Goal: Transaction & Acquisition: Purchase product/service

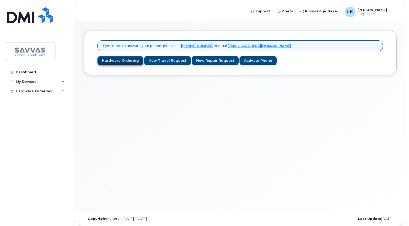
click at [117, 61] on link "Hardware Ordering" at bounding box center [121, 61] width 46 height 10
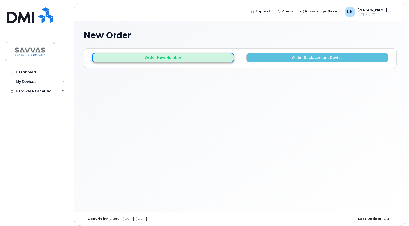
click at [191, 58] on button "Order New Number" at bounding box center [163, 58] width 142 height 10
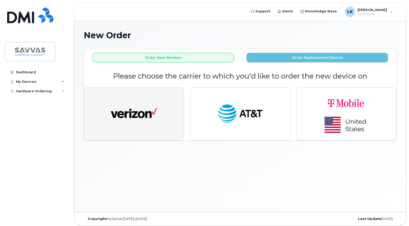
click at [127, 111] on img "button" at bounding box center [134, 114] width 46 height 24
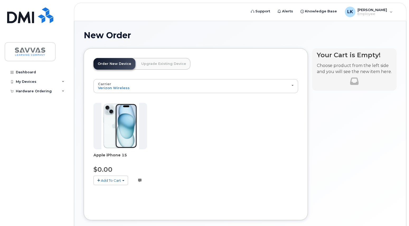
click at [105, 183] on span "Add To Cart" at bounding box center [111, 181] width 20 height 4
click at [118, 136] on img at bounding box center [120, 126] width 38 height 47
click at [112, 130] on img at bounding box center [120, 126] width 38 height 47
click at [119, 182] on span "Add To Cart" at bounding box center [111, 181] width 20 height 4
click at [112, 190] on link "$0.00 - 3 Year Activation (128GB)" at bounding box center [129, 190] width 68 height 7
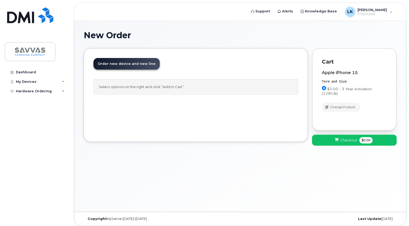
click at [349, 141] on span "Checkout" at bounding box center [348, 140] width 17 height 5
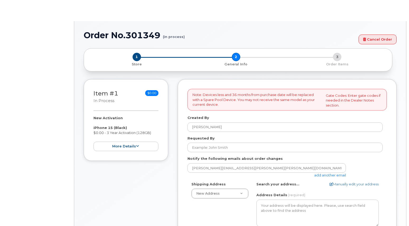
select select
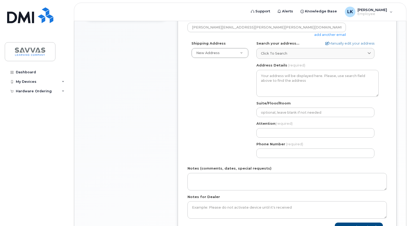
scroll to position [170, 0]
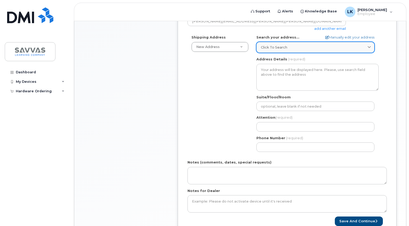
click at [278, 47] on span "Click to search" at bounding box center [274, 47] width 26 height 5
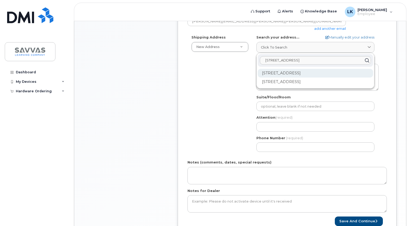
type input "124 NE 83rd Avenue"
click at [330, 73] on div "124 NE 83rd Ave Portland OR 97220-6012" at bounding box center [315, 73] width 115 height 9
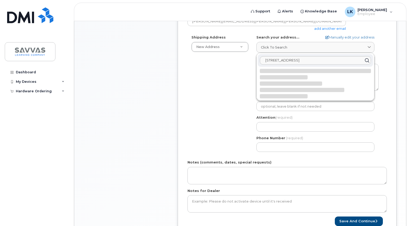
select select
type textarea "124 NE 83rd Ave PORTLAND OR 97220-6012 UNITED STATES"
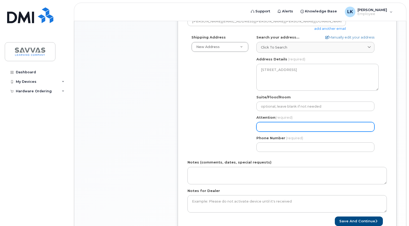
click at [312, 127] on input "Attention (required)" at bounding box center [316, 127] width 118 height 10
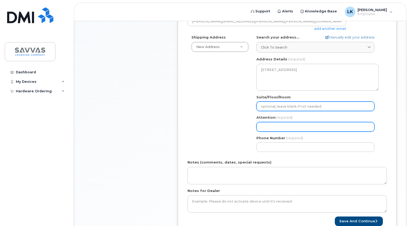
select select
type input "L"
select select
type input "Lau"
select select
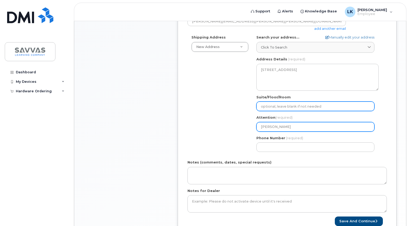
type input "Laur"
select select
type input "Laura"
select select
type input "Laura K"
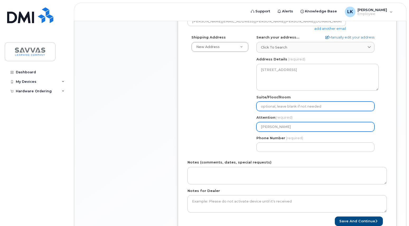
select select
type input "Laura Kr"
select select
type input "Laura Kre"
select select
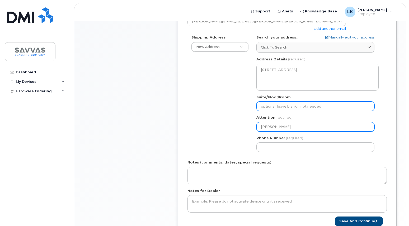
type input "Laura Kreb"
select select
type input "[PERSON_NAME]"
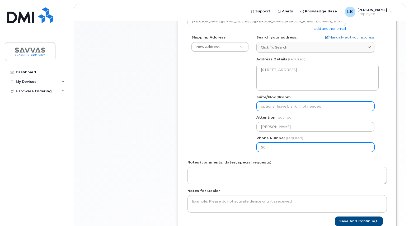
type input "503"
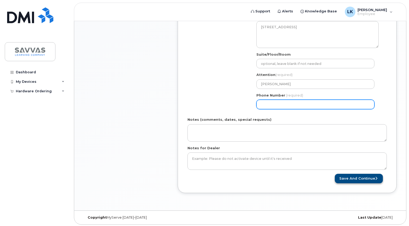
scroll to position [213, 0]
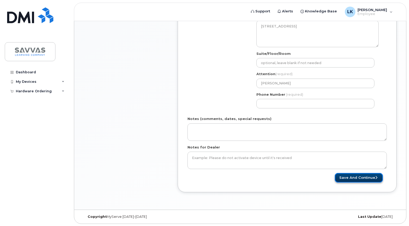
click at [368, 178] on button "Save and Continue" at bounding box center [359, 178] width 48 height 10
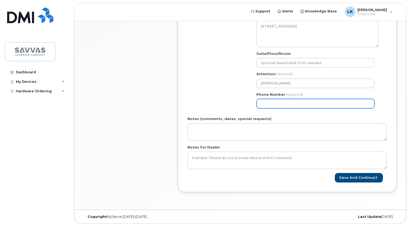
click at [266, 104] on input "Phone Number" at bounding box center [316, 104] width 118 height 10
click at [302, 104] on input "Phone Number" at bounding box center [316, 104] width 118 height 10
drag, startPoint x: 271, startPoint y: 104, endPoint x: 240, endPoint y: 96, distance: 31.8
click at [240, 96] on div "Shipping Address New Address New Address 1667 Crestline Drive, Atlanta, GA 3034…" at bounding box center [285, 51] width 195 height 121
click at [268, 105] on input "Phone Number" at bounding box center [316, 104] width 118 height 10
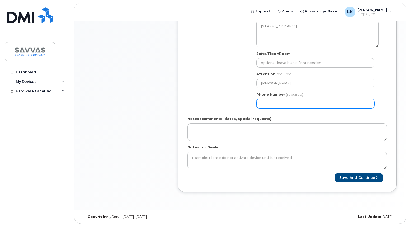
click at [262, 106] on input "Phone Number" at bounding box center [316, 104] width 118 height 10
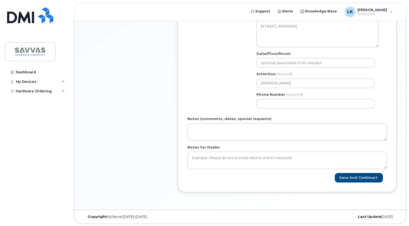
click at [313, 118] on div "Notes (comments, dates, special requests)" at bounding box center [288, 129] width 200 height 24
click at [347, 179] on button "Save and Continue" at bounding box center [359, 178] width 48 height 10
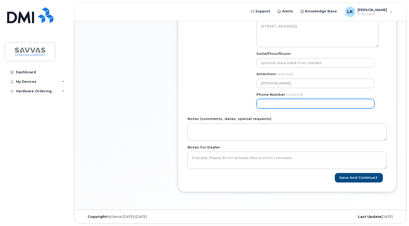
click at [261, 103] on input "Phone Number" at bounding box center [316, 104] width 118 height 10
drag, startPoint x: 298, startPoint y: 103, endPoint x: 239, endPoint y: 98, distance: 59.2
click at [239, 98] on div "Shipping Address New Address New Address 1667 Crestline Drive, Atlanta, GA 3034…" at bounding box center [285, 51] width 195 height 121
type input "503236632"
select select
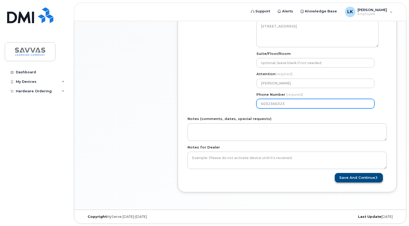
type input "5032366323"
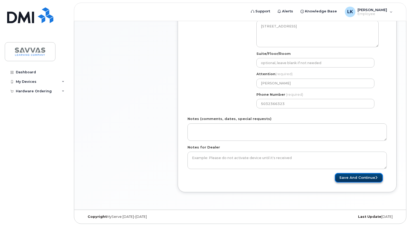
click at [358, 179] on button "Save and Continue" at bounding box center [359, 178] width 48 height 10
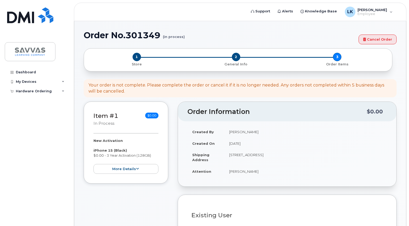
select select
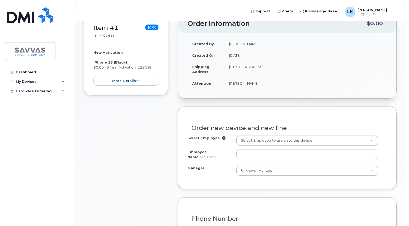
scroll to position [157, 0]
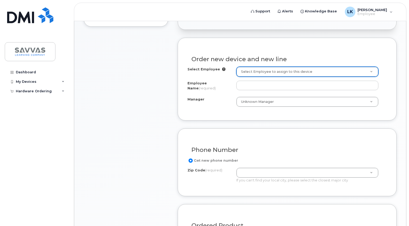
click at [223, 69] on icon at bounding box center [223, 69] width 3 height 3
click at [222, 71] on icon at bounding box center [223, 69] width 3 height 3
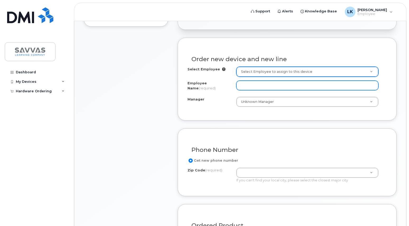
click at [299, 86] on input "Employee Name (required)" at bounding box center [308, 86] width 142 height 10
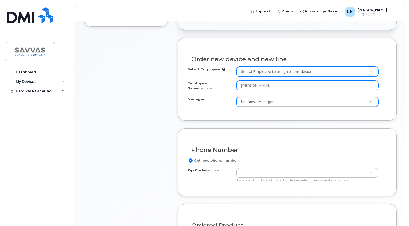
type input "[PERSON_NAME]"
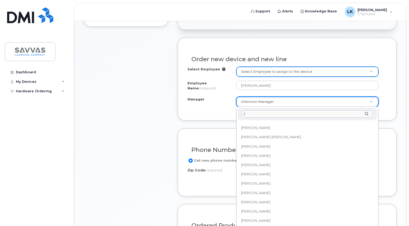
scroll to position [0, 0]
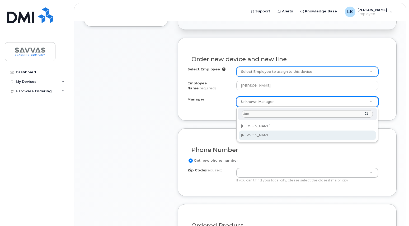
type input "Jac"
select select "2015317"
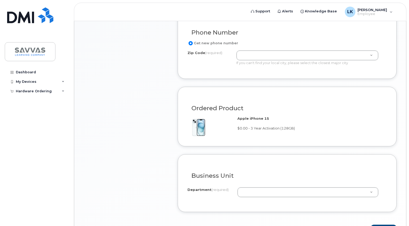
scroll to position [275, 0]
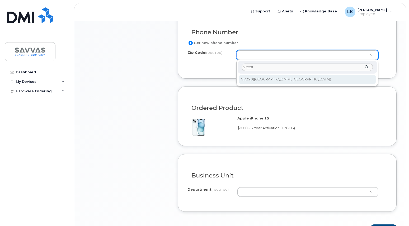
type input "97220"
type input "97220 (Portland, OR)"
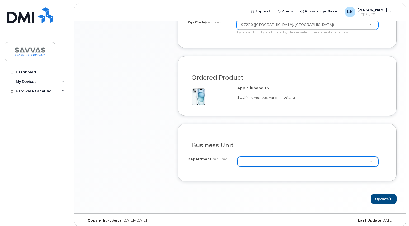
scroll to position [310, 0]
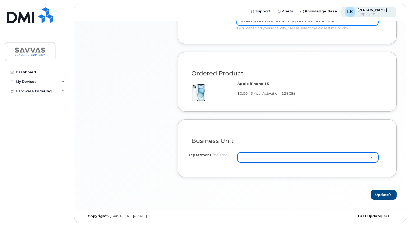
click at [391, 13] on div "LK Laura Krebs Employee" at bounding box center [368, 12] width 55 height 11
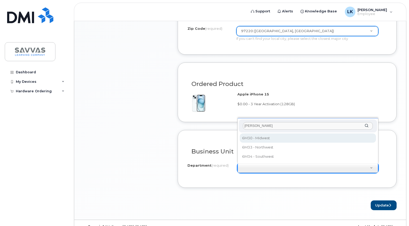
scroll to position [300, 0]
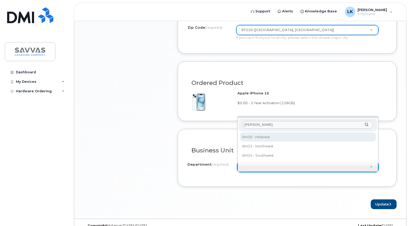
drag, startPoint x: 262, startPoint y: 125, endPoint x: 210, endPoint y: 122, distance: 52.1
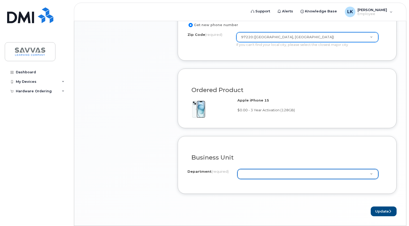
scroll to position [290, 0]
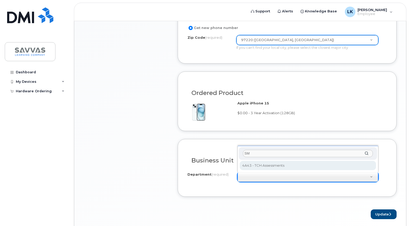
type input "S"
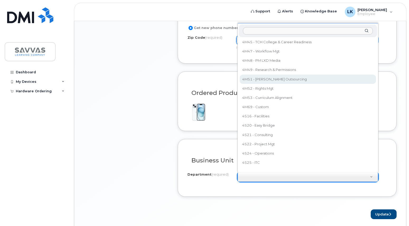
scroll to position [537, 0]
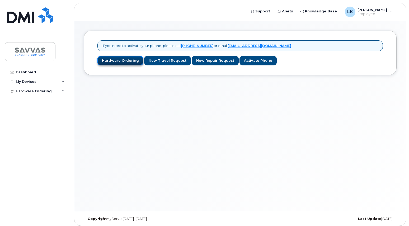
click at [111, 59] on link "Hardware Ordering" at bounding box center [121, 61] width 46 height 10
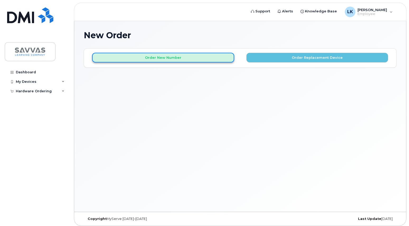
click at [207, 59] on button "Order New Number" at bounding box center [163, 58] width 142 height 10
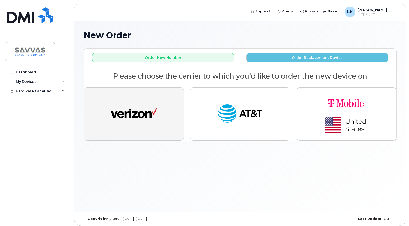
click at [123, 126] on button "button" at bounding box center [134, 113] width 100 height 53
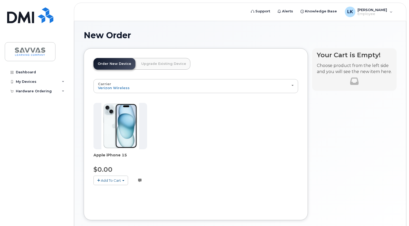
click at [108, 183] on button "Add To Cart" at bounding box center [111, 180] width 35 height 9
click at [119, 194] on ul "$0.00 - 3 Year Activation (128GB)" at bounding box center [129, 190] width 71 height 9
click at [110, 181] on span "Add To Cart" at bounding box center [111, 181] width 20 height 4
click at [128, 192] on link "$0.00 - 3 Year Activation (128GB)" at bounding box center [129, 190] width 68 height 7
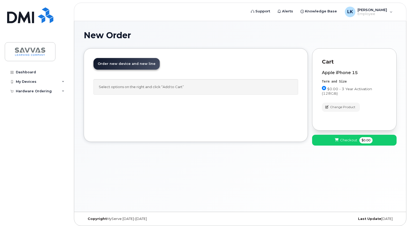
click at [143, 64] on span "Order new device and new line" at bounding box center [127, 64] width 58 height 4
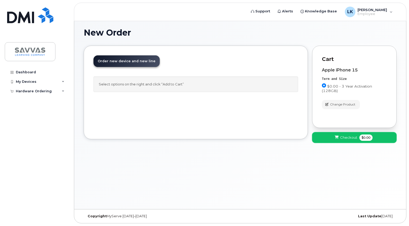
click at [350, 138] on span "Checkout" at bounding box center [348, 137] width 17 height 5
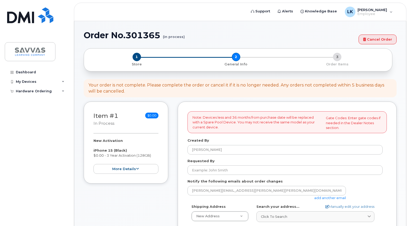
select select
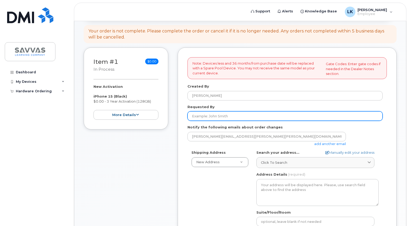
scroll to position [53, 0]
